Goal: Task Accomplishment & Management: Manage account settings

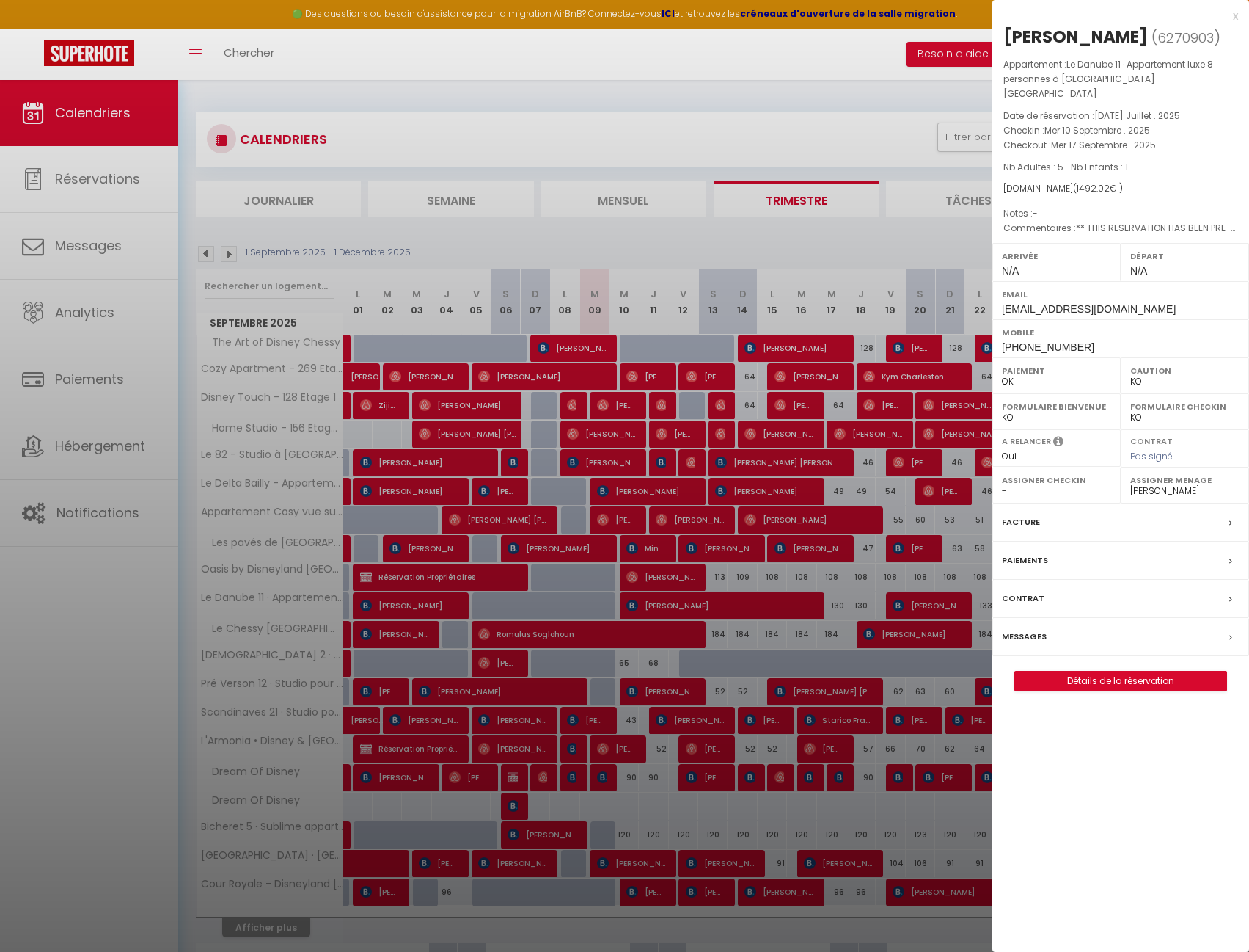
select select "KO"
select select "0"
select select "42938"
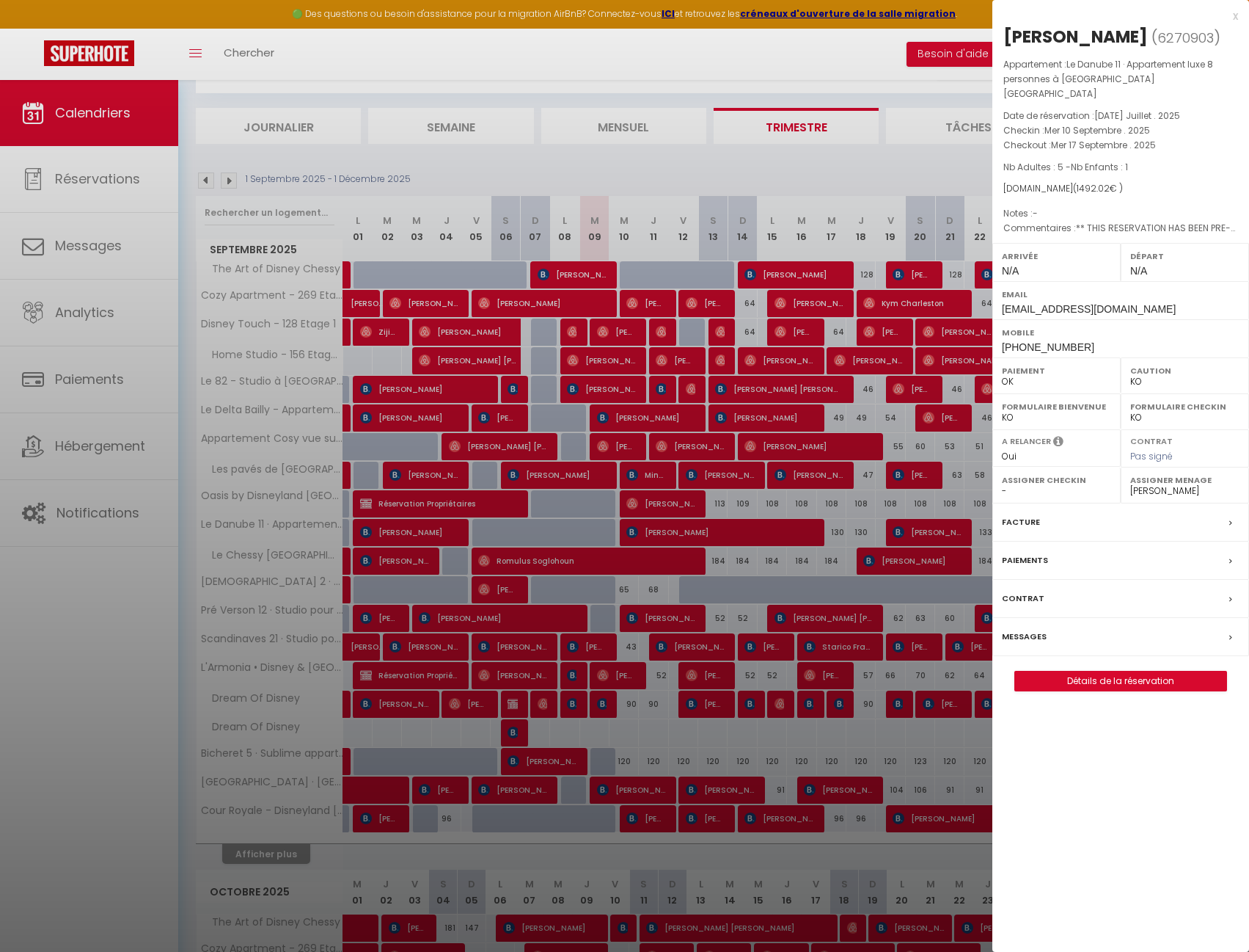
click at [570, 62] on div at bounding box center [624, 476] width 1249 height 952
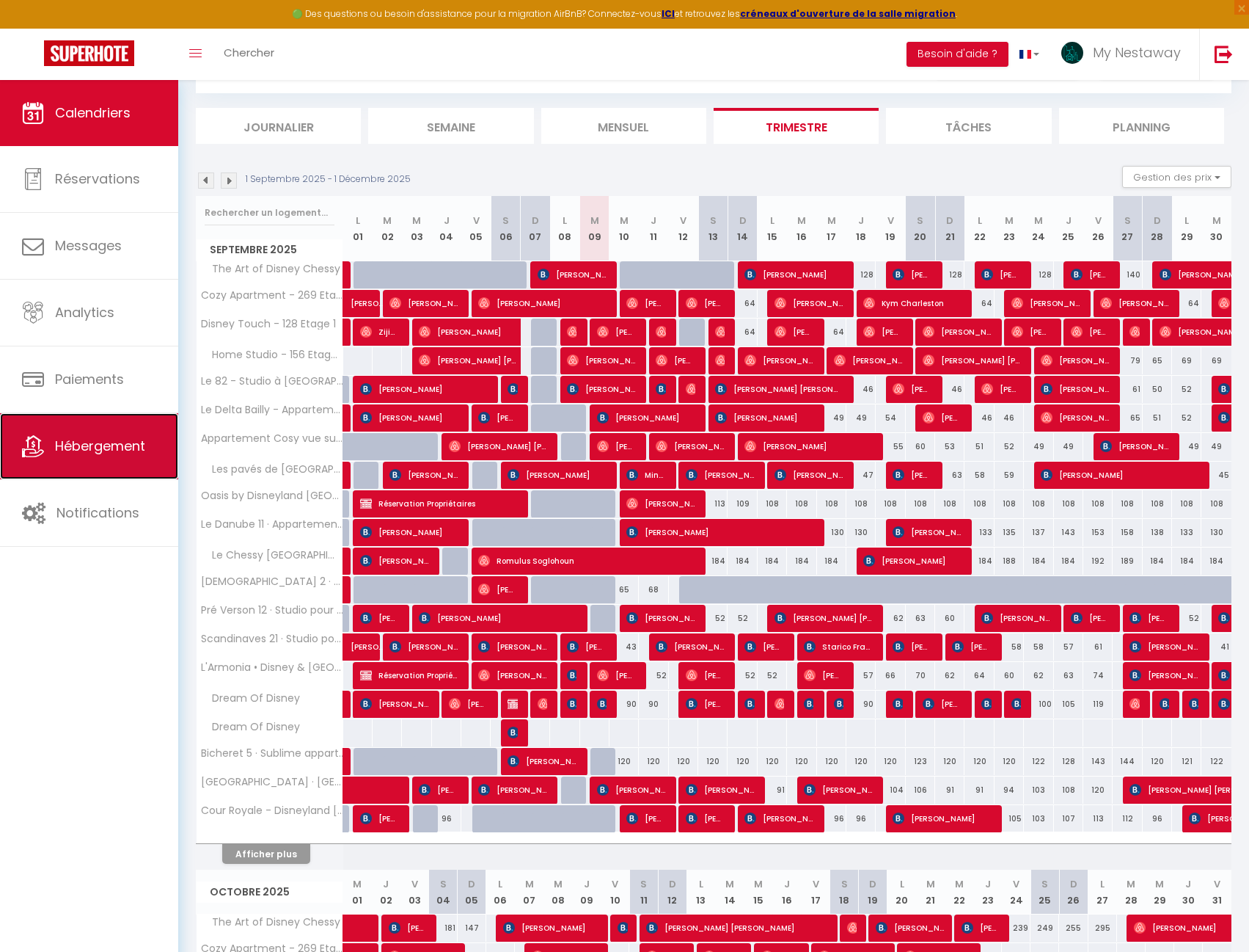
click at [55, 463] on link "Hébergement" at bounding box center [89, 446] width 178 height 66
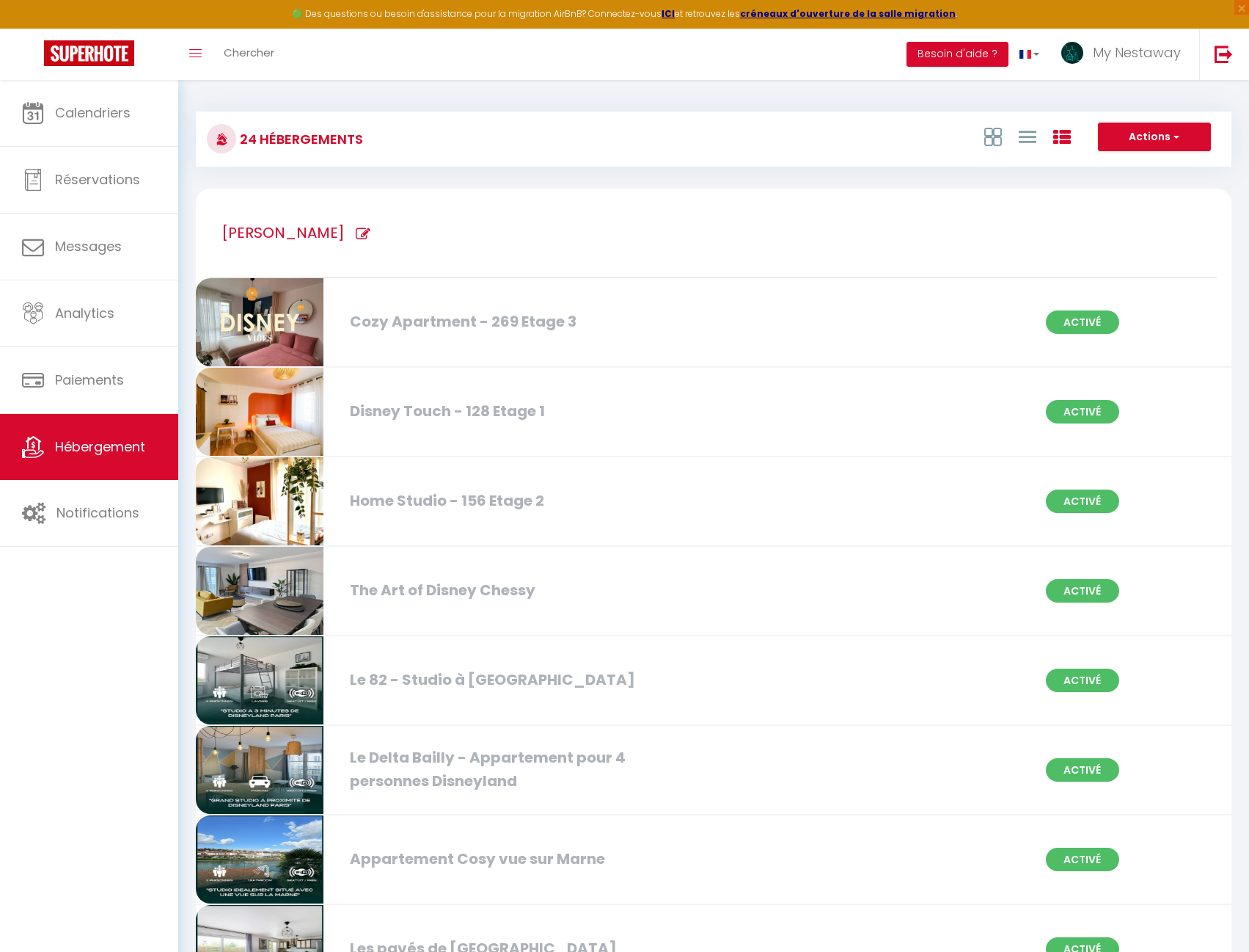
click at [433, 680] on div "Le 82 - Studio à [GEOGRAPHIC_DATA]" at bounding box center [508, 680] width 332 height 23
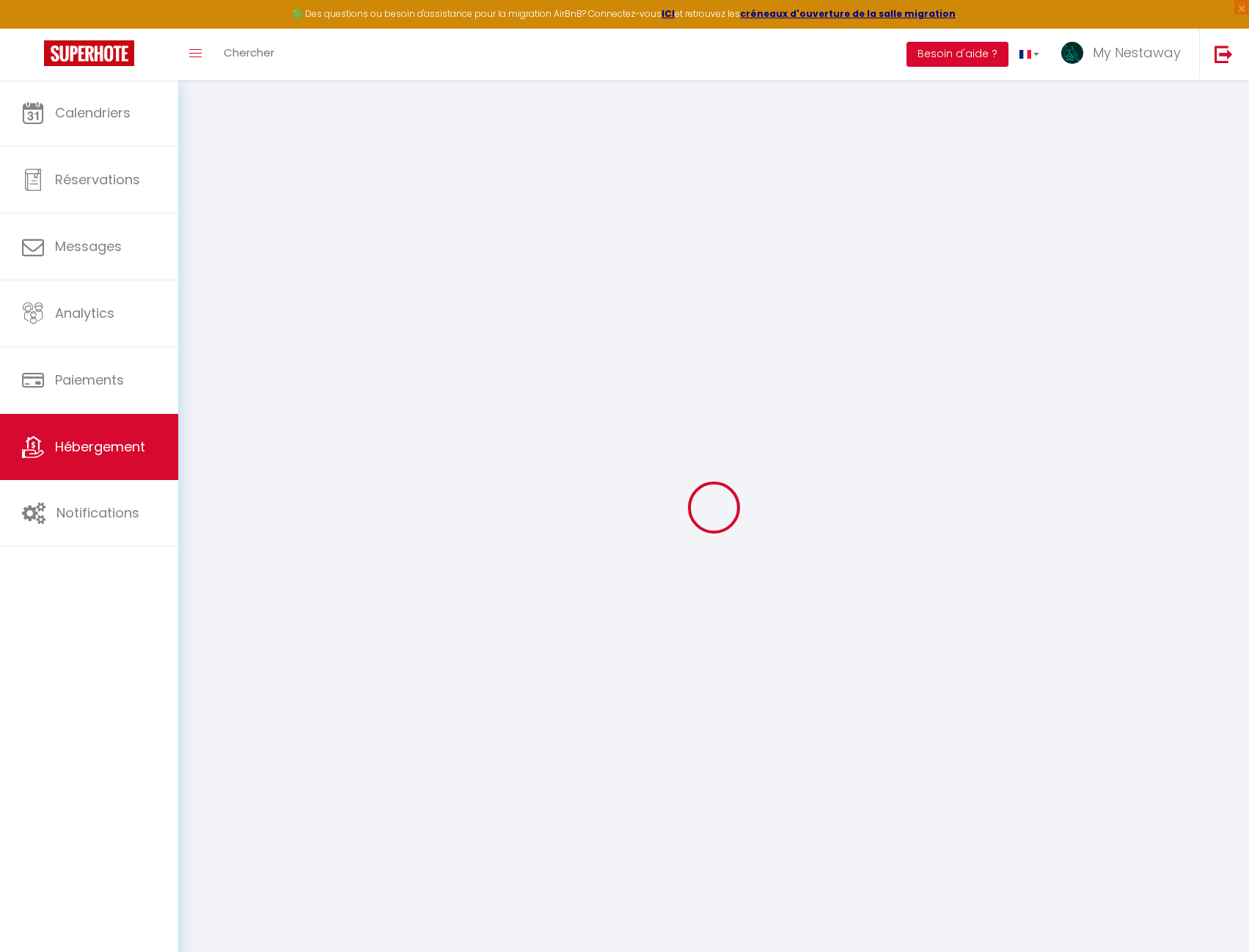
type input "Oups ! Les dates sélectionnées sont indisponibles."
type textarea "Malheureusement les dates sélectionnées sont indisponibles. Nous vous invitons …"
type input "48.853654"
type input "2.767776"
checkbox input "false"
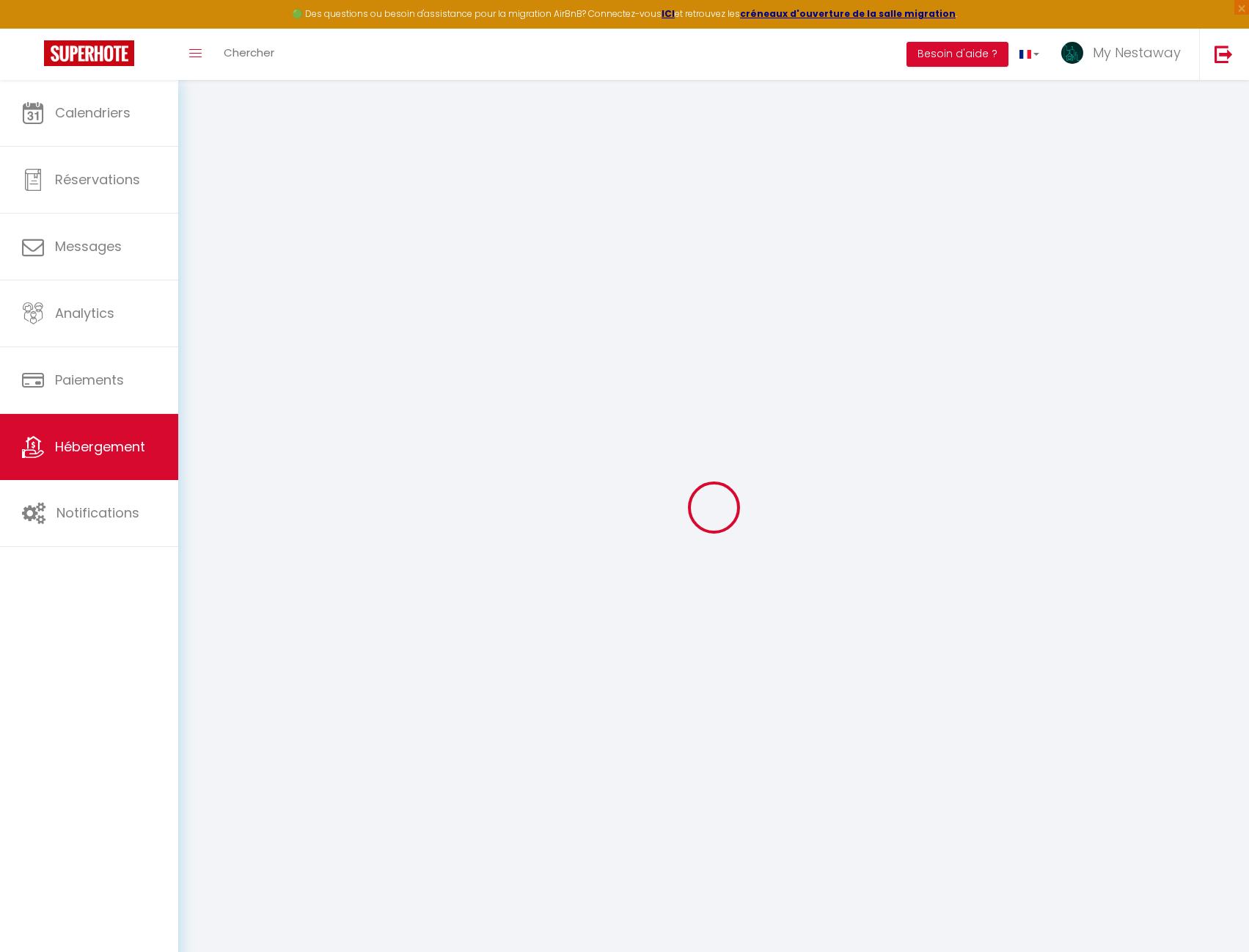
checkbox input "false"
select select
checkbox input "false"
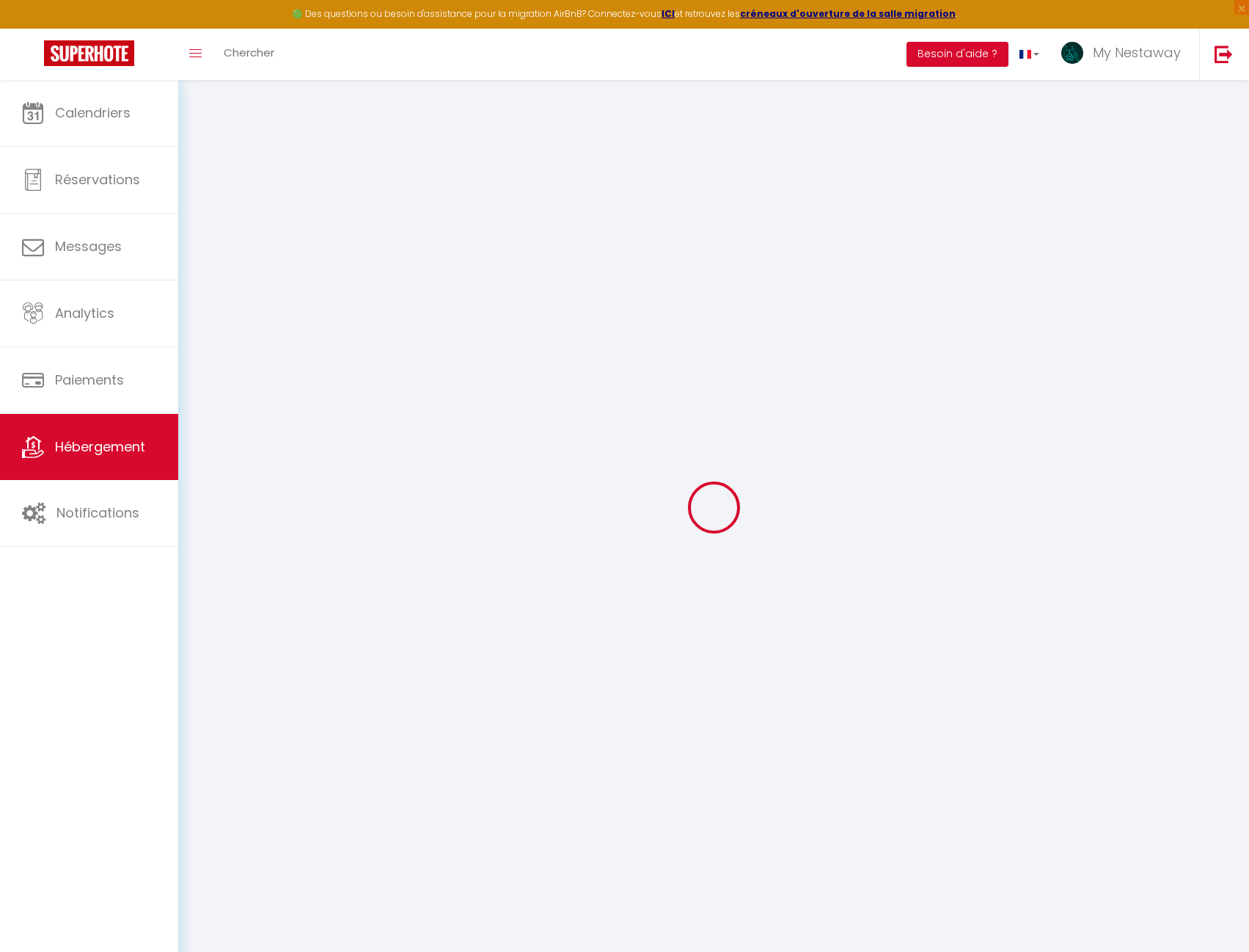
checkbox input "false"
select select
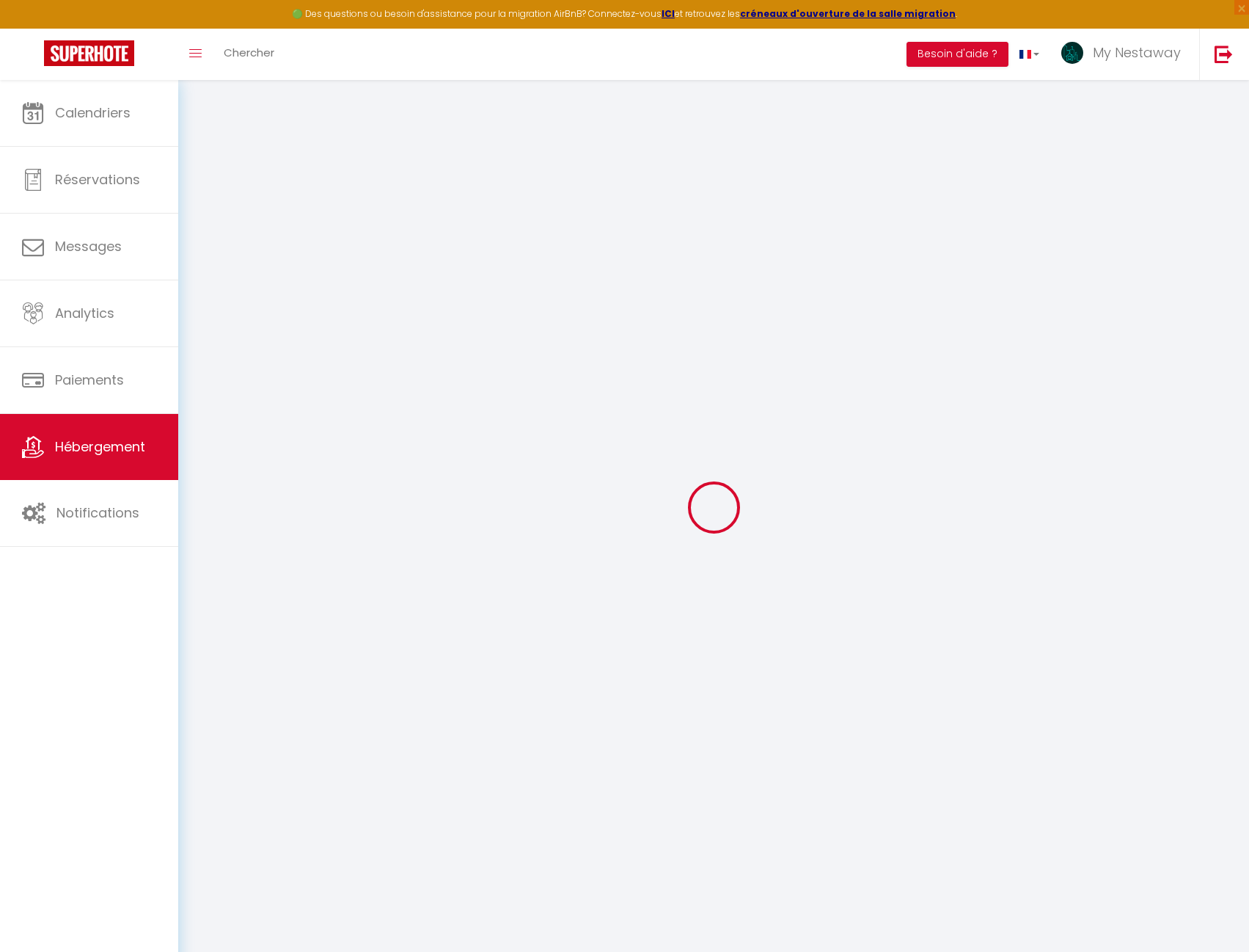
checkbox input "false"
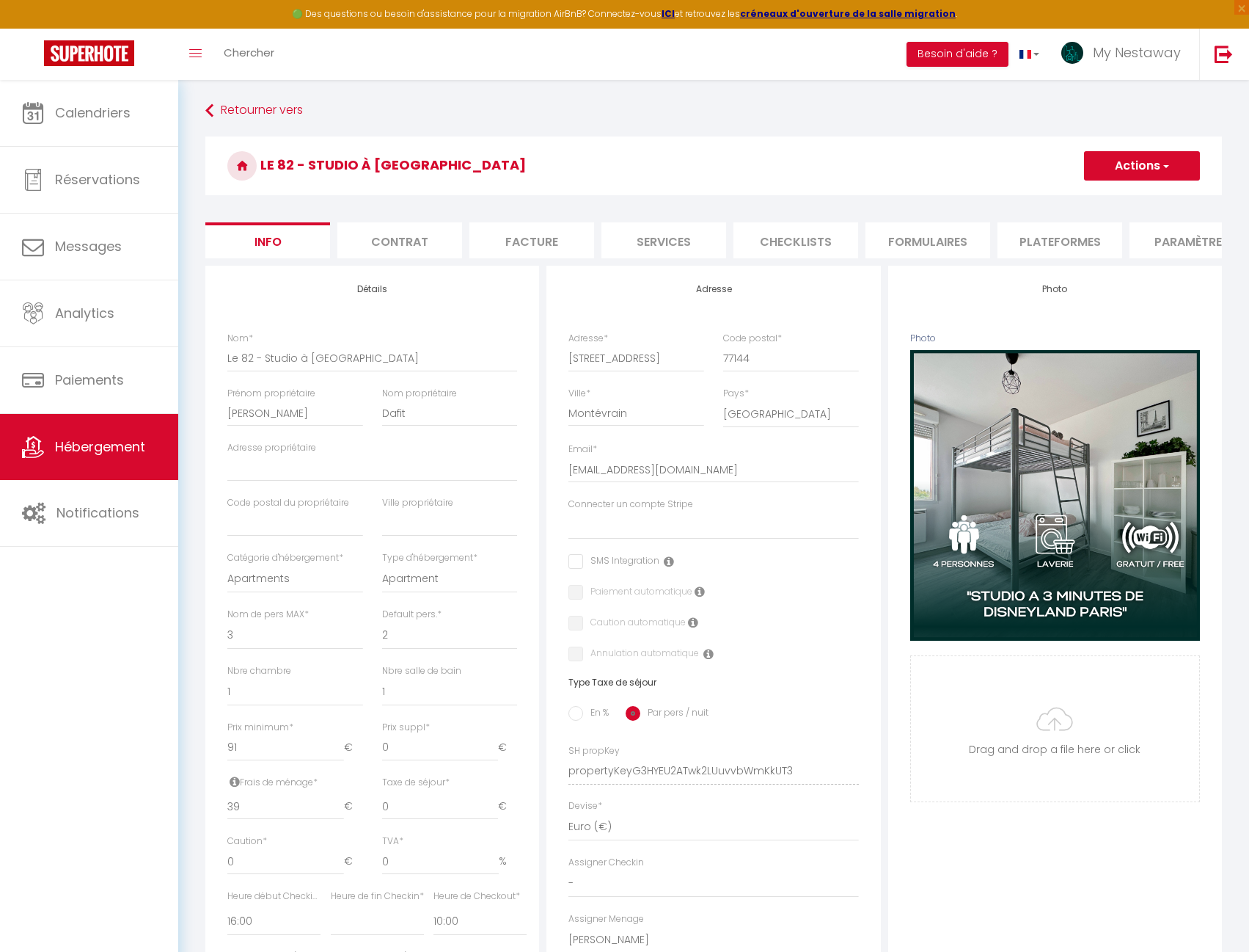
click at [1134, 273] on form "Le 82 - Studio à Disneyland Paris Actions Enregistrer Dupliquer Supprimer Impor…" at bounding box center [714, 696] width 1017 height 1119
click at [1129, 258] on ul "Info Contrat Facture Services Checklists Formulaires Plateformes Paramètres web…" at bounding box center [714, 240] width 1017 height 36
click at [1004, 239] on li "website" at bounding box center [1020, 240] width 125 height 36
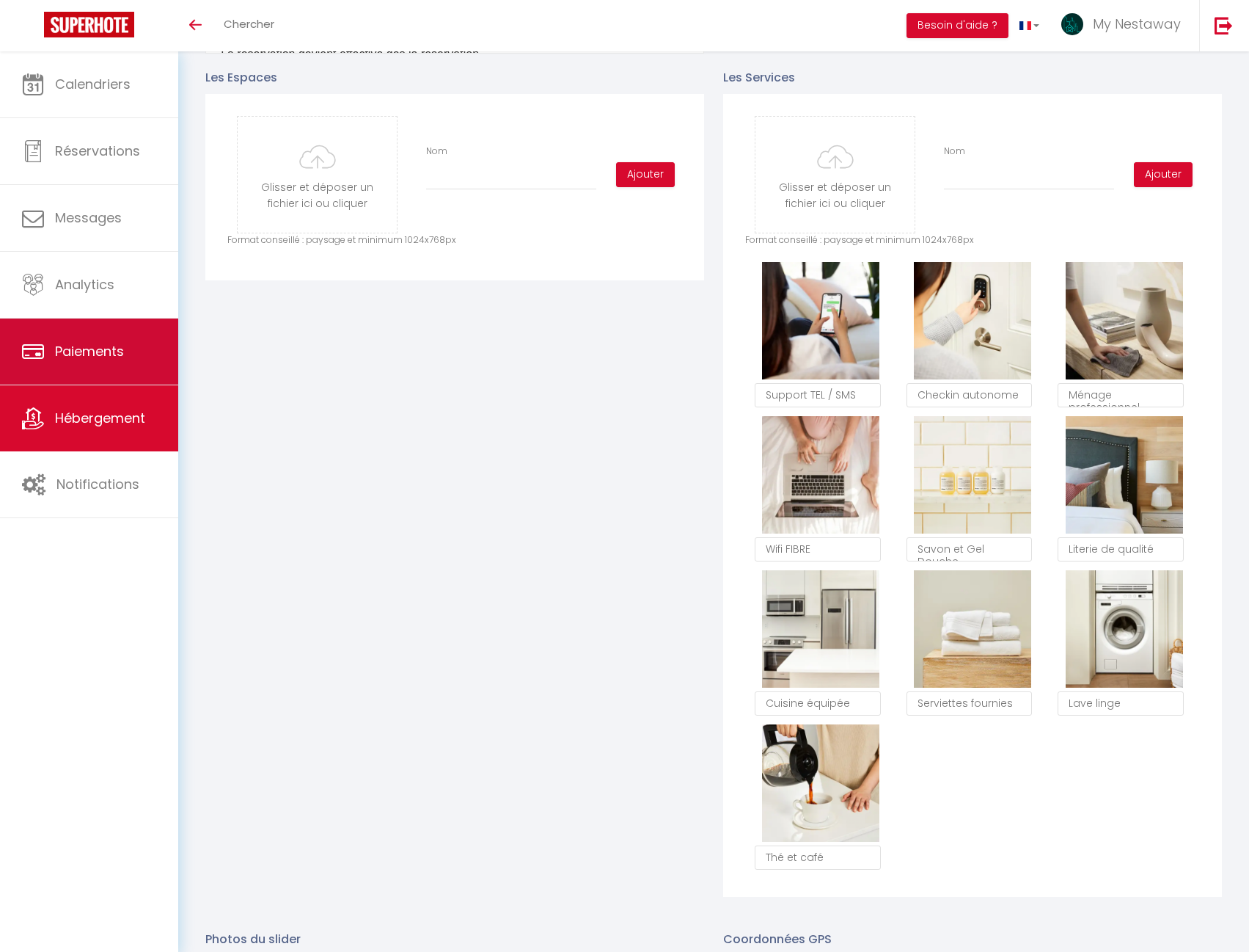
scroll to position [165, 0]
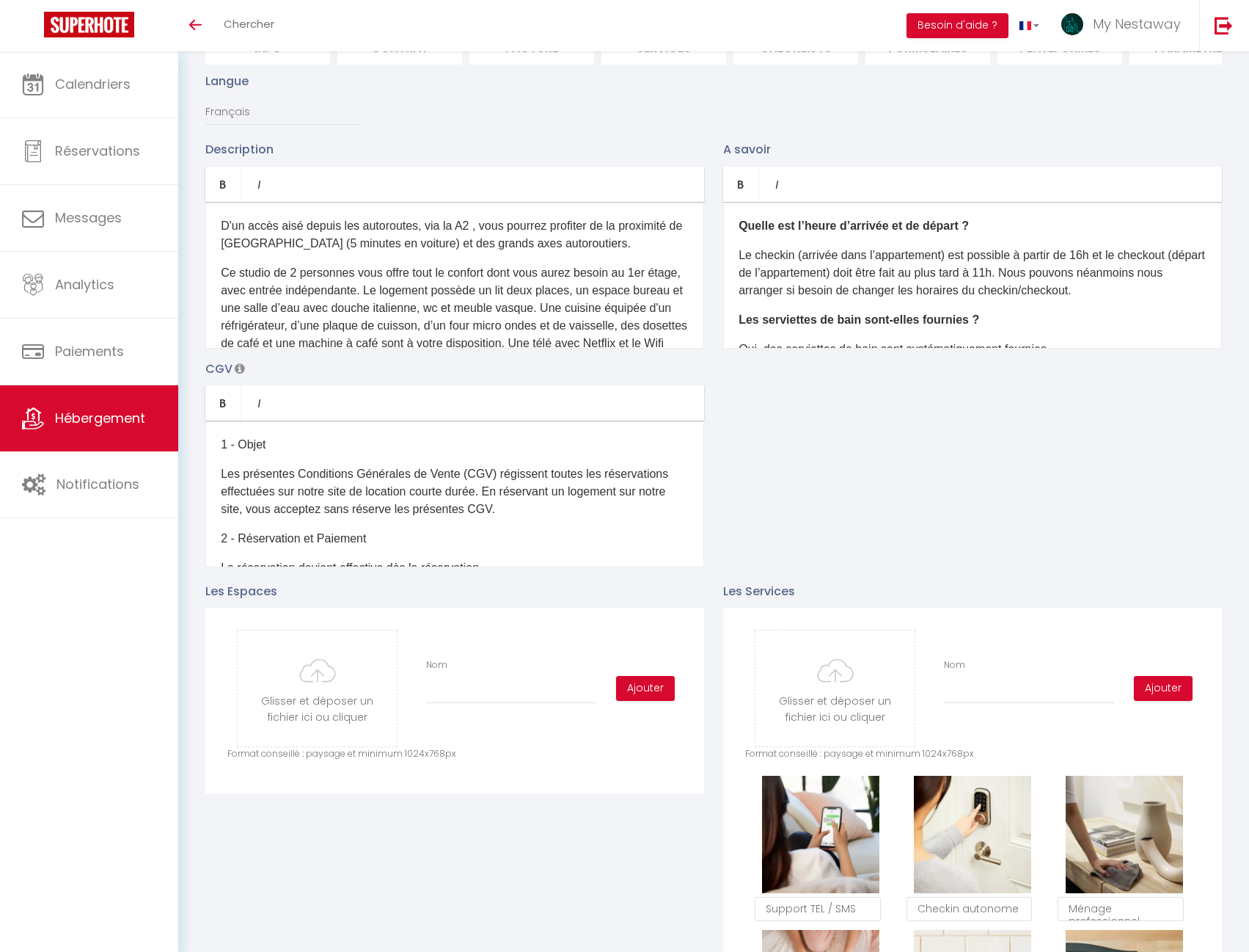
click at [92, 419] on span "Hébergement" at bounding box center [100, 418] width 90 height 18
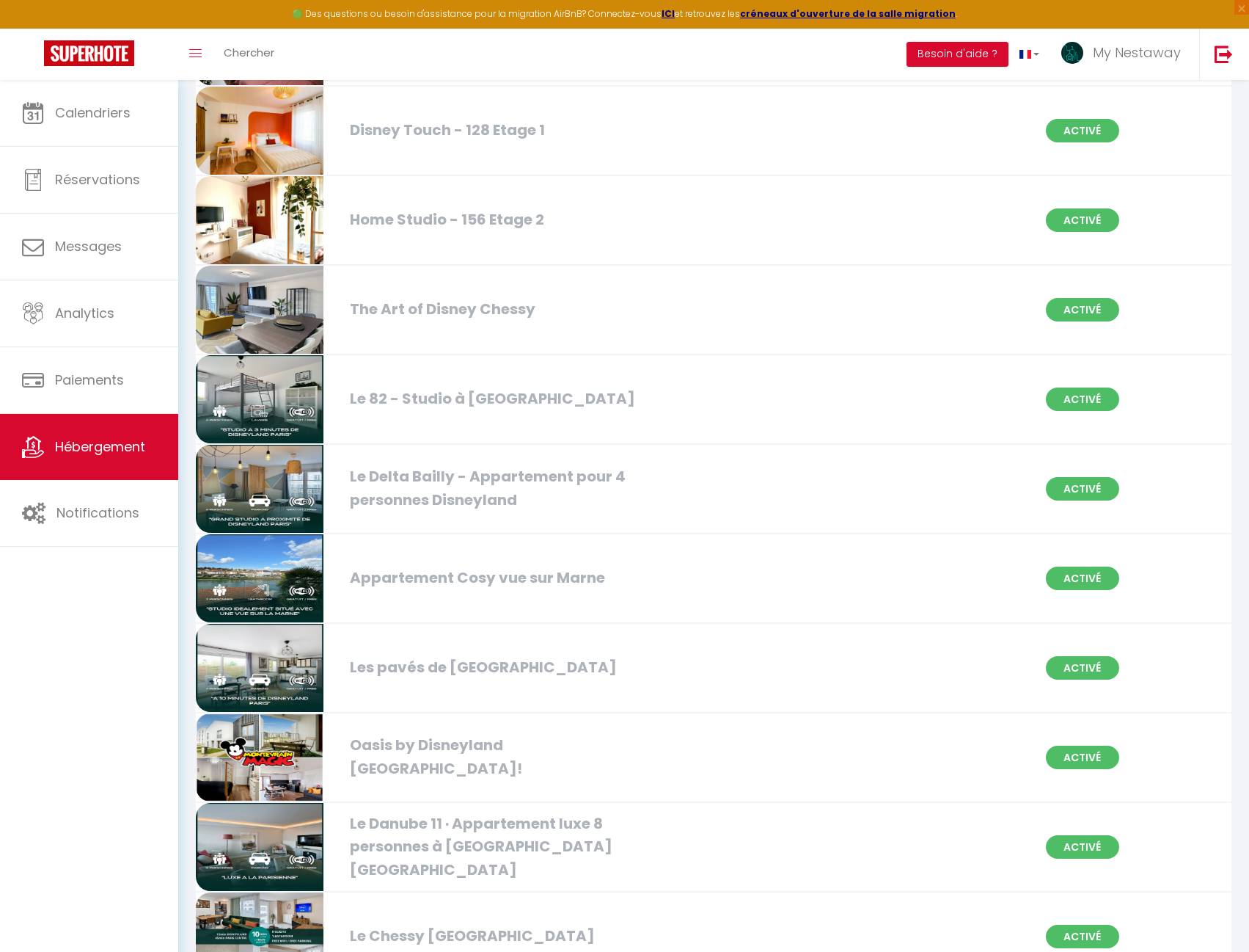
scroll to position [294, 0]
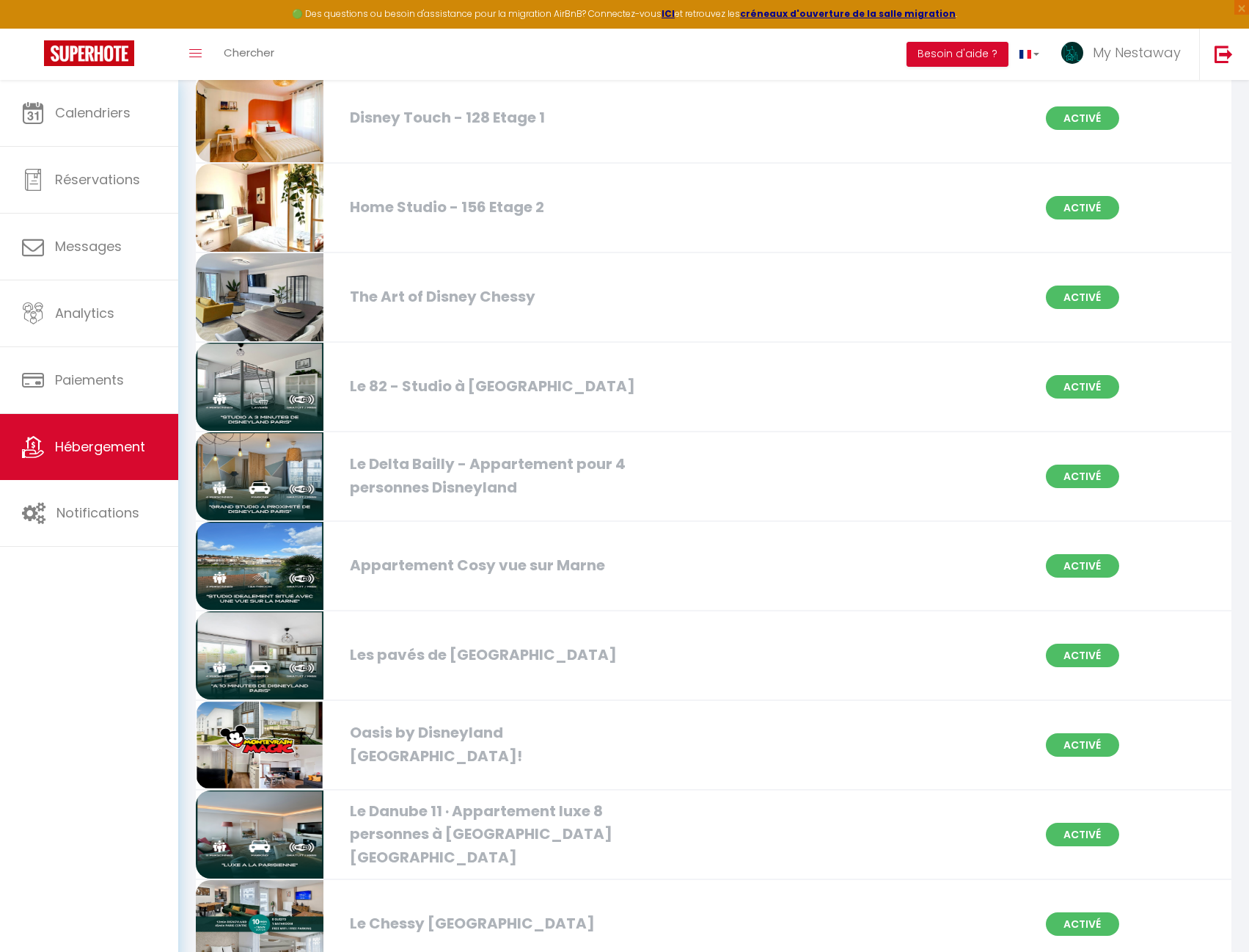
click at [276, 500] on img at bounding box center [260, 476] width 128 height 88
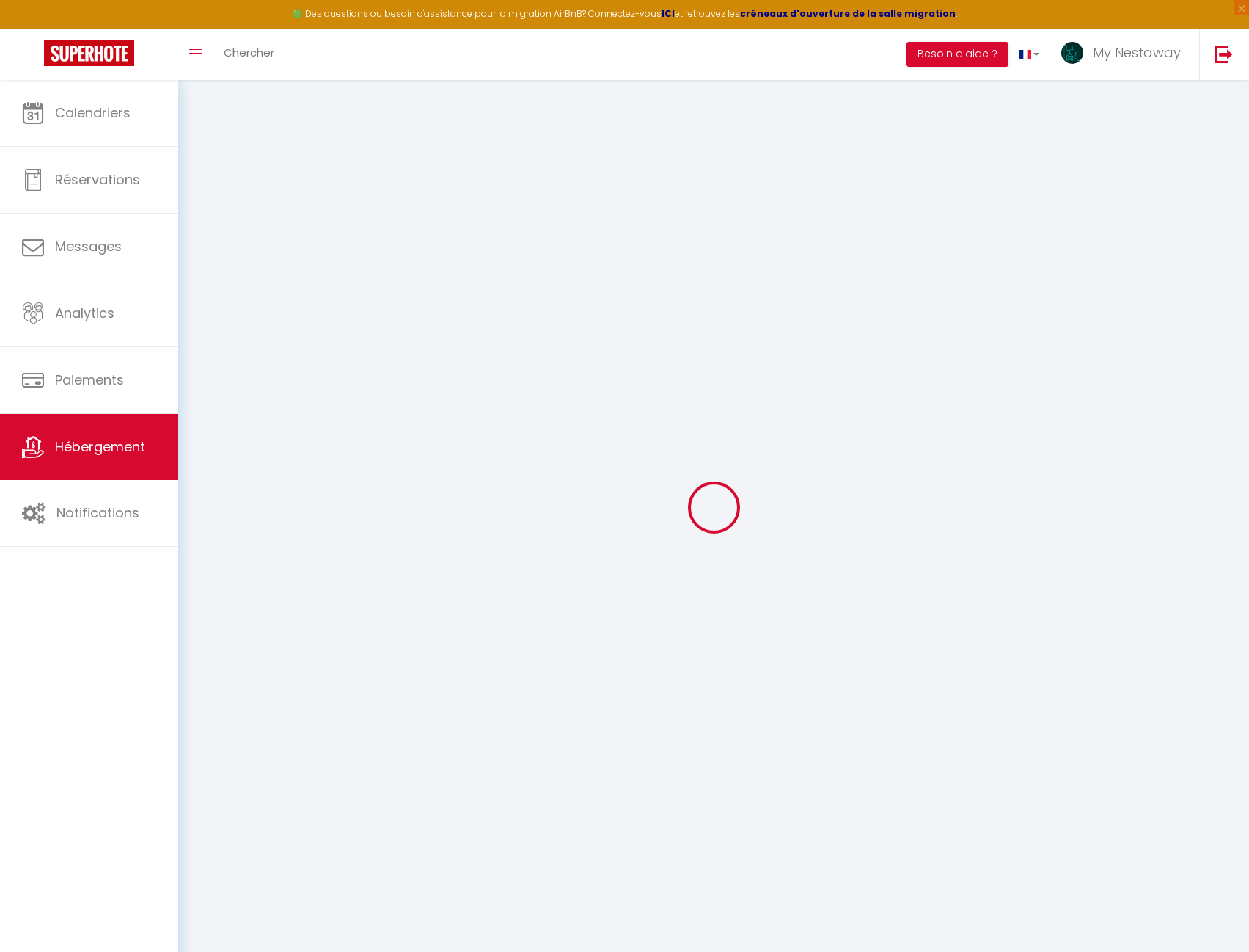
type input "Oups ! Les dates sélectionnées sont indisponibles."
type textarea "Malheureusement les dates sélectionnées sont indisponibles. Nous vous invitons …"
type input "48.850336"
type input "2.8204339"
checkbox input "true"
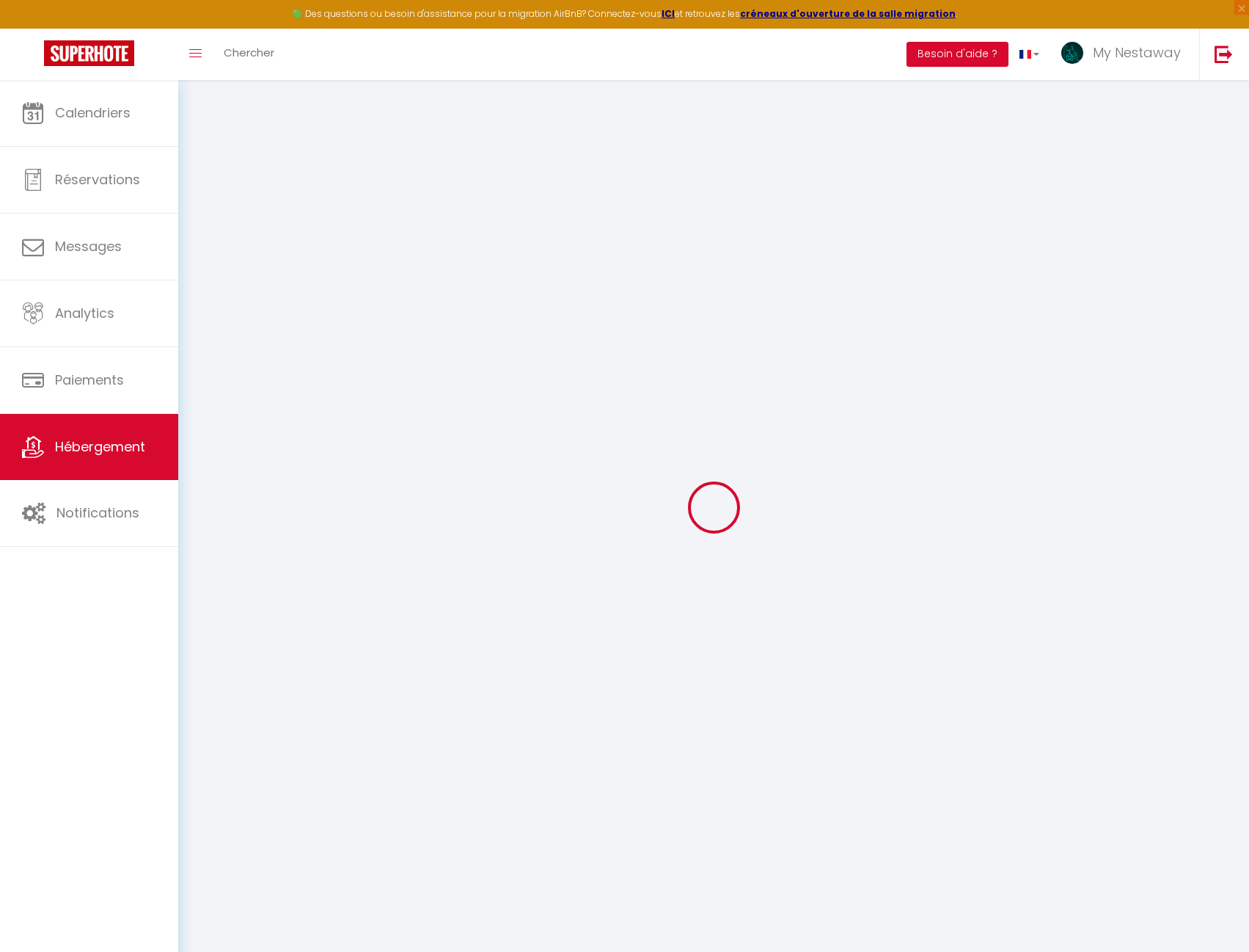
checkbox input "false"
select select
checkbox input "false"
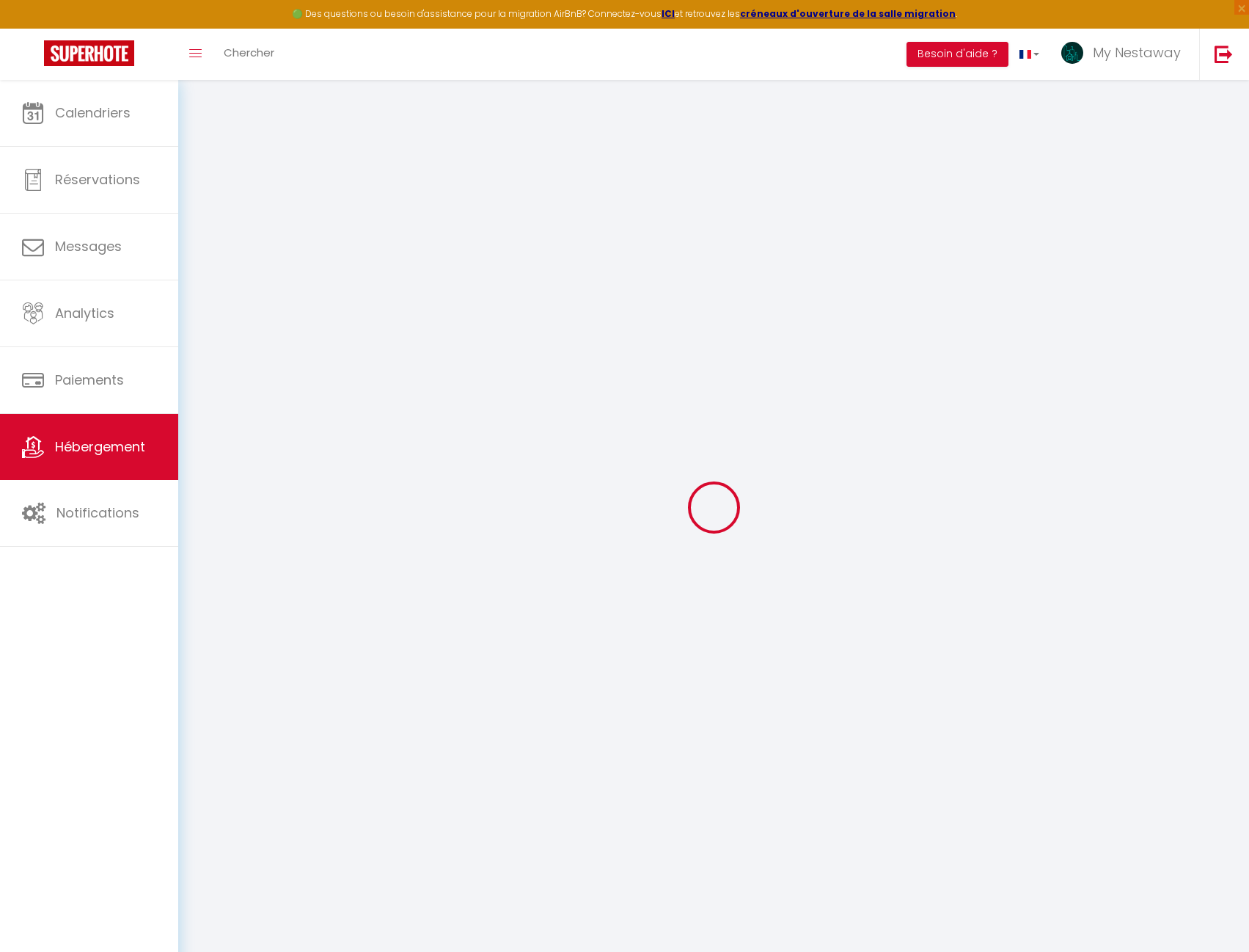
checkbox input "false"
select select
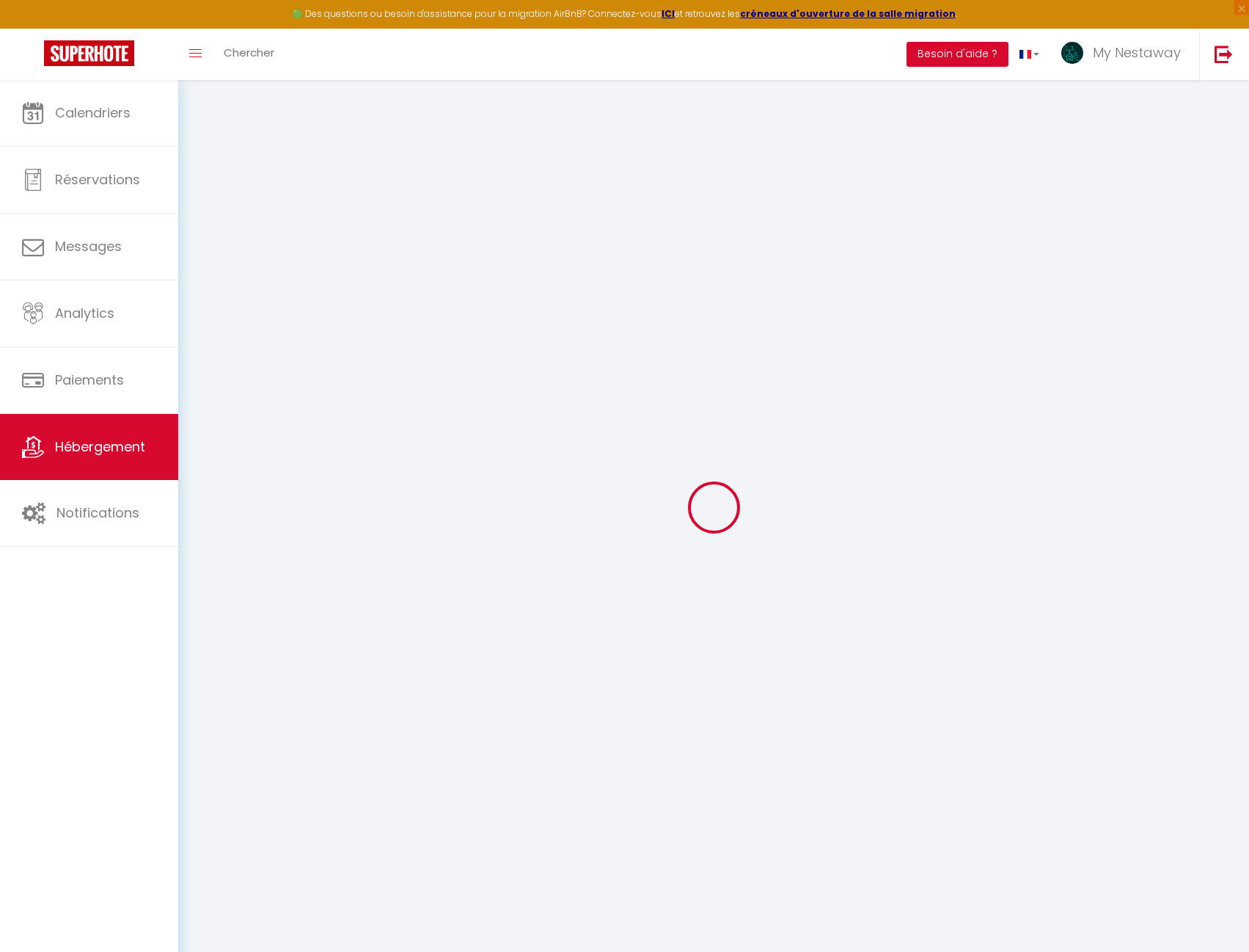
checkbox input "false"
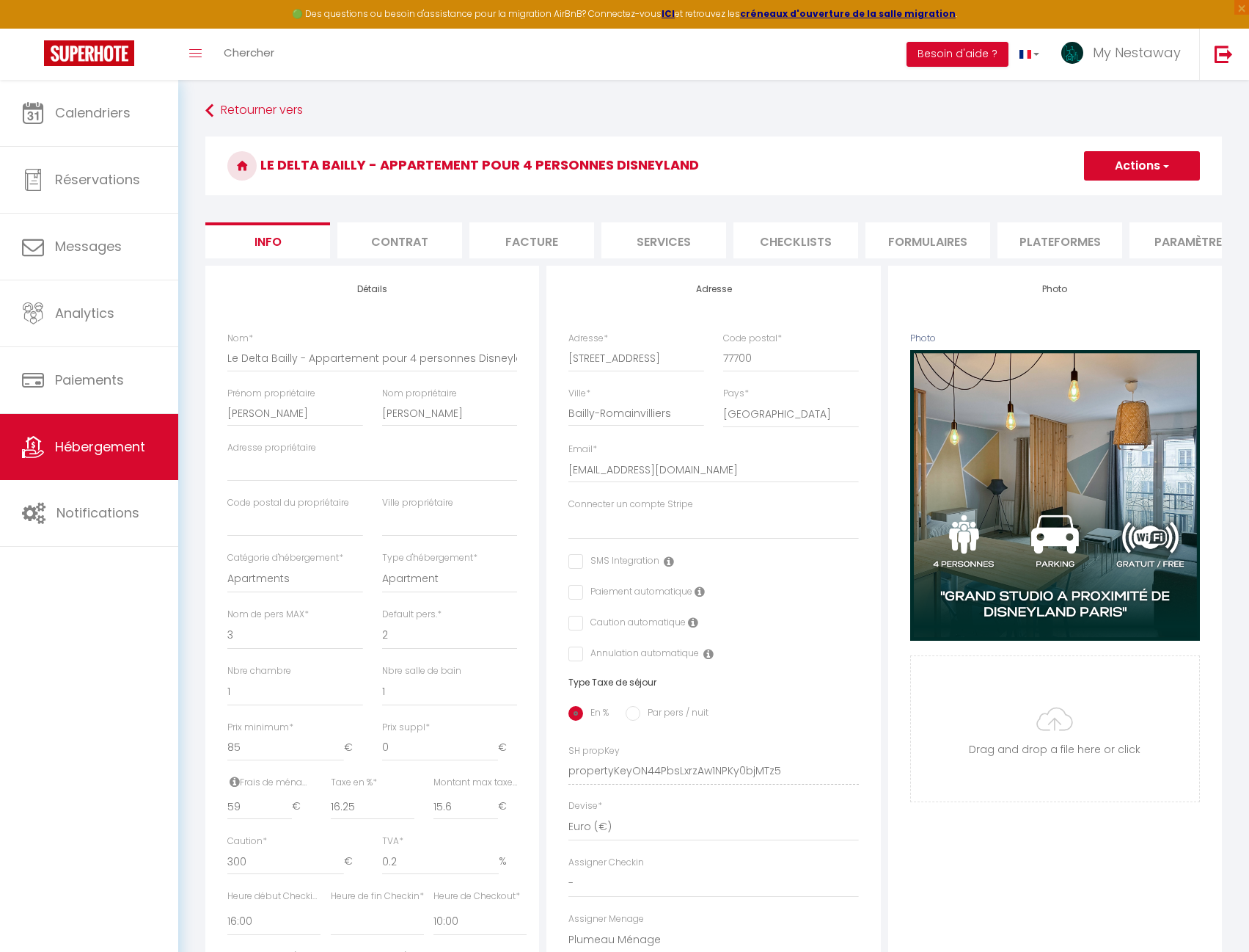
click at [1121, 258] on ul "Info Contrat Facture Services Checklists Formulaires Plateformes Paramètres web…" at bounding box center [714, 240] width 1017 height 36
click at [1064, 245] on li "website" at bounding box center [1020, 240] width 125 height 36
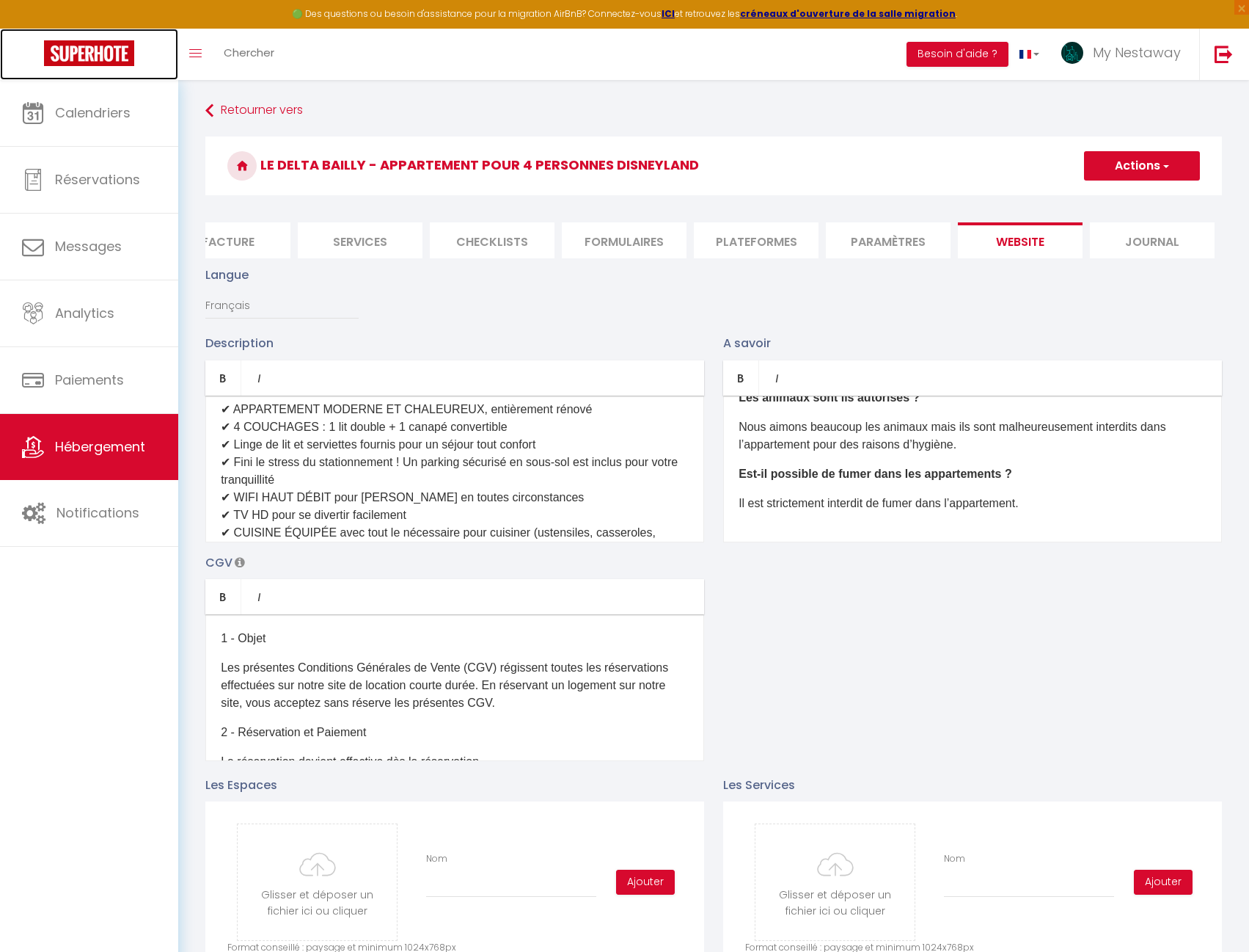
click at [121, 55] on img at bounding box center [90, 53] width 90 height 26
